Goal: Task Accomplishment & Management: Use online tool/utility

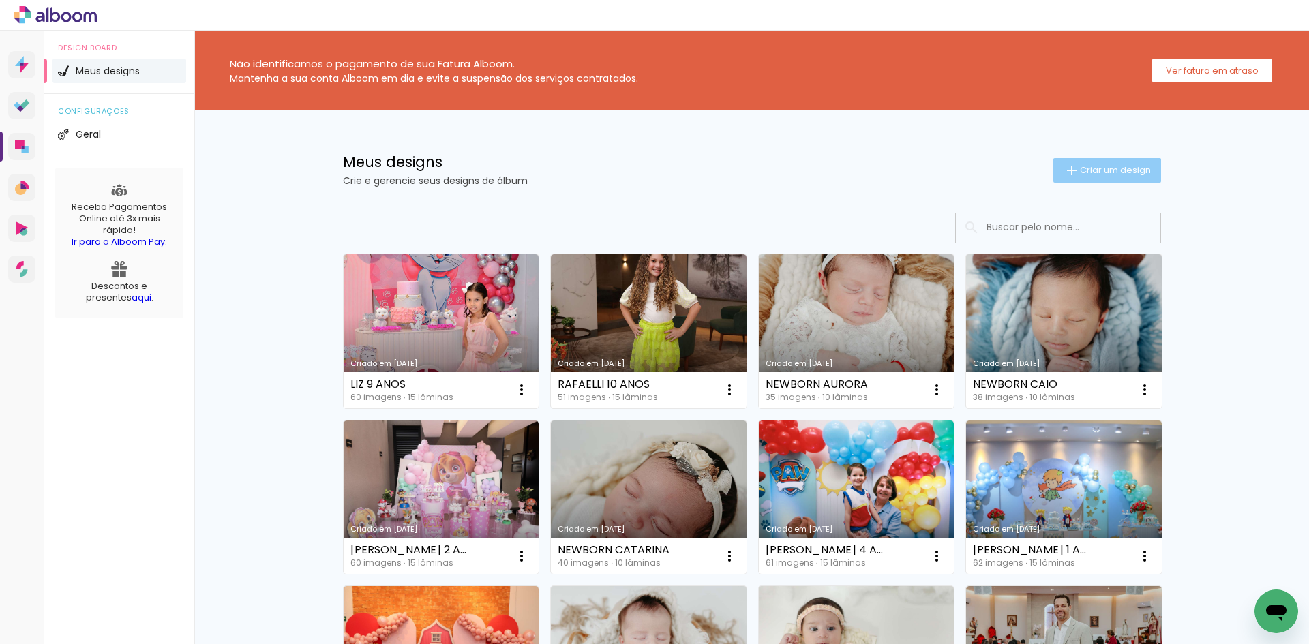
click at [1095, 169] on span "Criar um design" at bounding box center [1115, 170] width 71 height 9
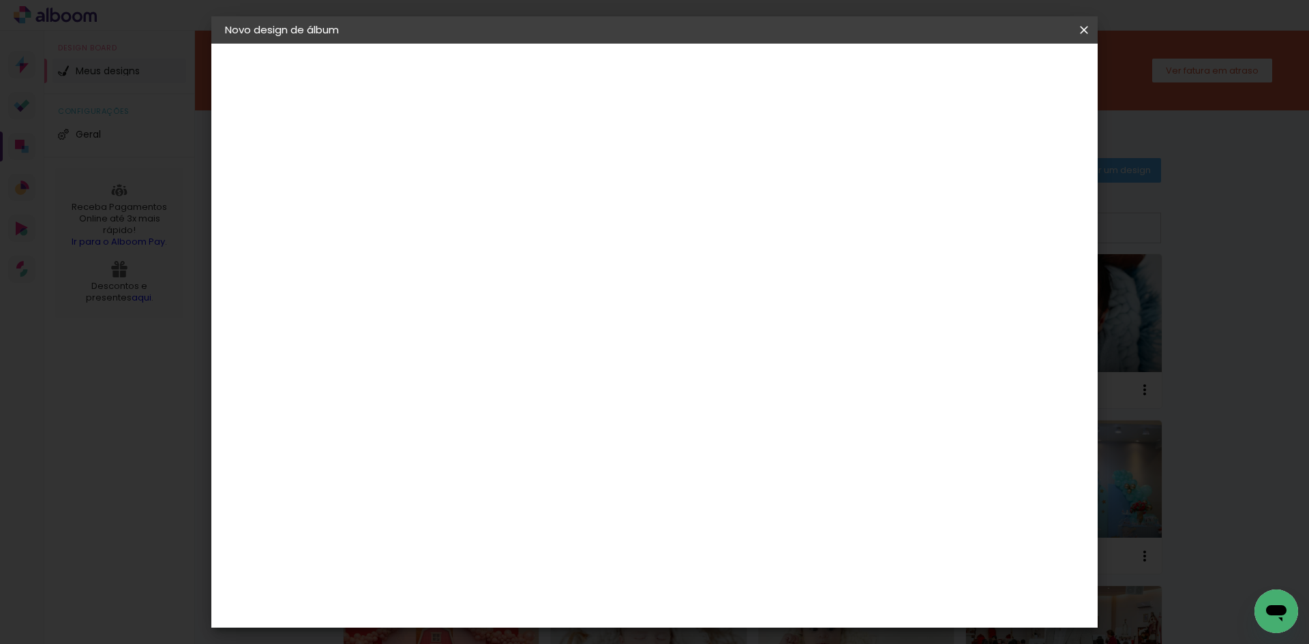
click at [448, 183] on input at bounding box center [448, 182] width 0 height 21
type input "[PERSON_NAME] 4 ANOS"
type paper-input "[PERSON_NAME] 4 ANOS"
click at [588, 67] on paper-button "Avançar" at bounding box center [554, 72] width 67 height 23
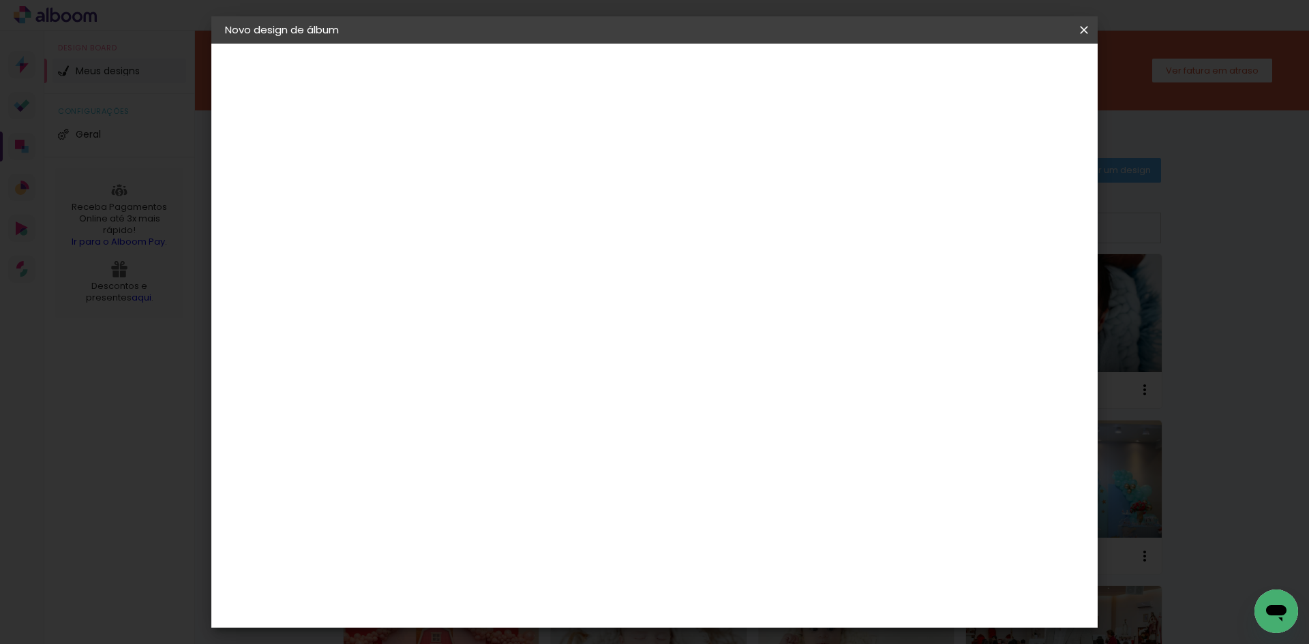
click at [468, 438] on div "Clan Color" at bounding box center [453, 449] width 29 height 22
click at [0, 0] on slot "Avançar" at bounding box center [0, 0] width 0 height 0
click at [540, 432] on span "20 × 20" at bounding box center [508, 446] width 63 height 28
click at [0, 0] on slot "Avançar" at bounding box center [0, 0] width 0 height 0
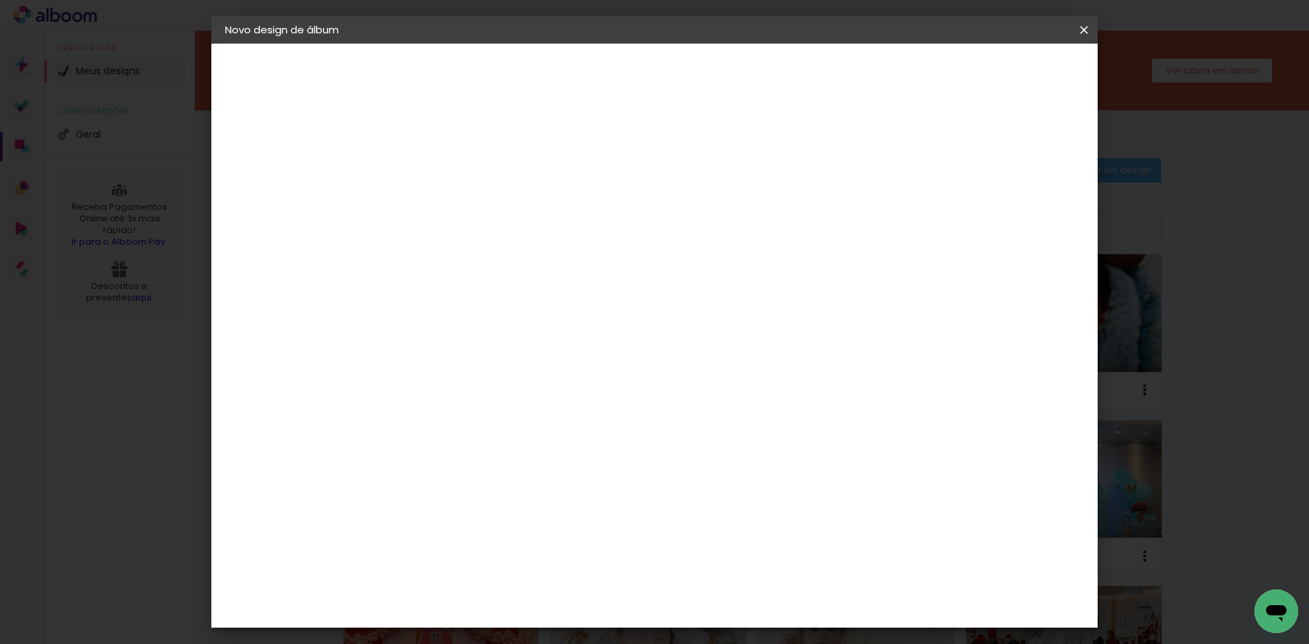
click at [999, 70] on span "Iniciar design" at bounding box center [968, 72] width 62 height 10
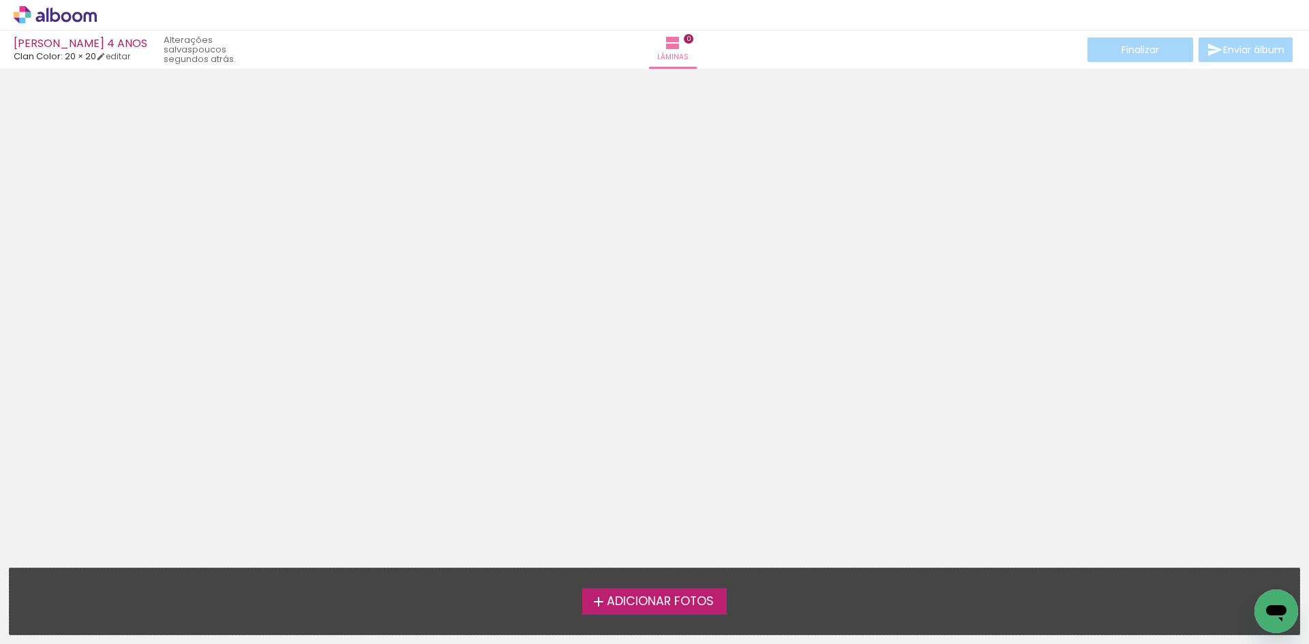
click at [622, 596] on span "Adicionar Fotos" at bounding box center [660, 602] width 107 height 12
click at [0, 0] on input "file" at bounding box center [0, 0] width 0 height 0
